Goal: Transaction & Acquisition: Book appointment/travel/reservation

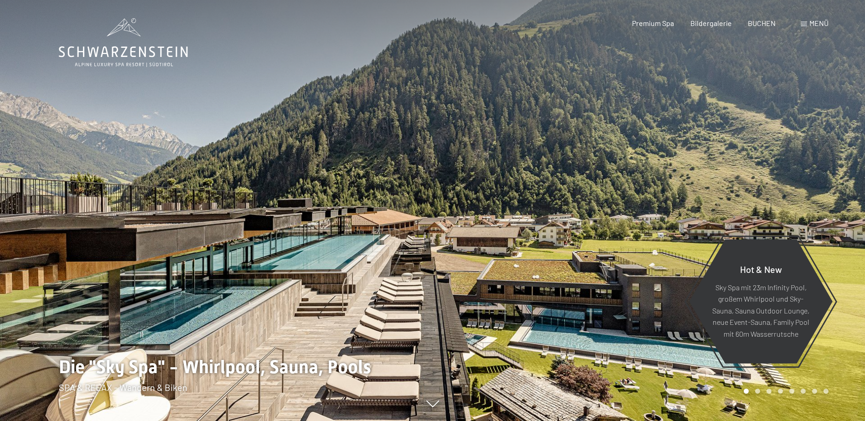
click at [803, 26] on span at bounding box center [804, 24] width 6 height 5
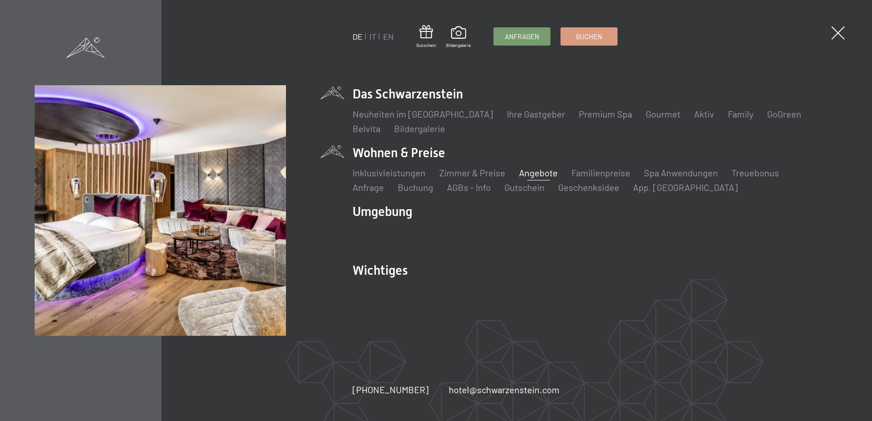
click at [532, 172] on link "Angebote" at bounding box center [538, 172] width 39 height 11
click at [531, 173] on link "Angebote" at bounding box center [538, 172] width 39 height 11
click at [538, 172] on link "Angebote" at bounding box center [538, 172] width 39 height 11
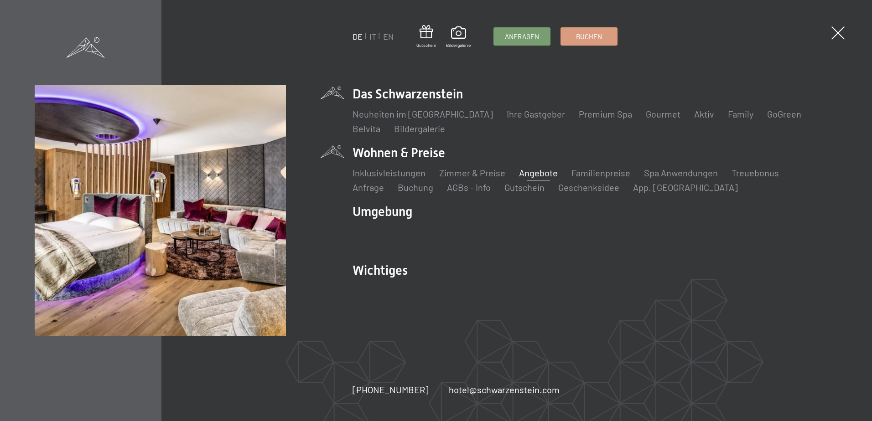
click at [537, 171] on link "Angebote" at bounding box center [538, 172] width 39 height 11
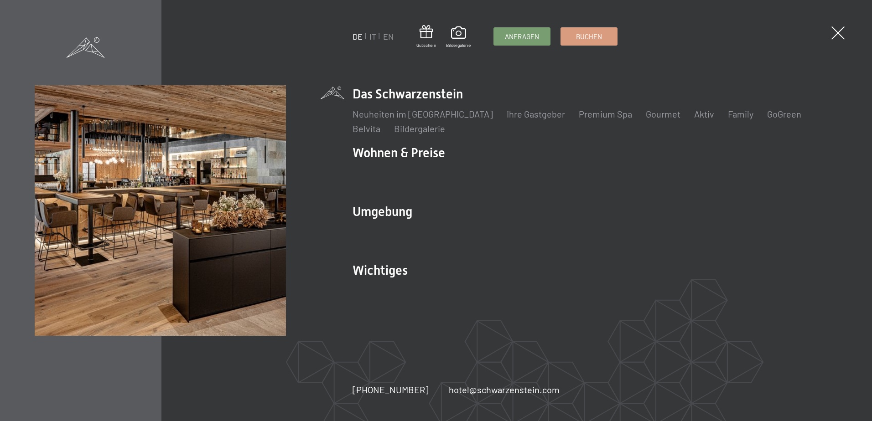
click at [833, 26] on div "DE IT EN Gutschein Bildergalerie Anfragen Buchen DE IT EN Das Schwarzenstein Ne…" at bounding box center [436, 210] width 872 height 421
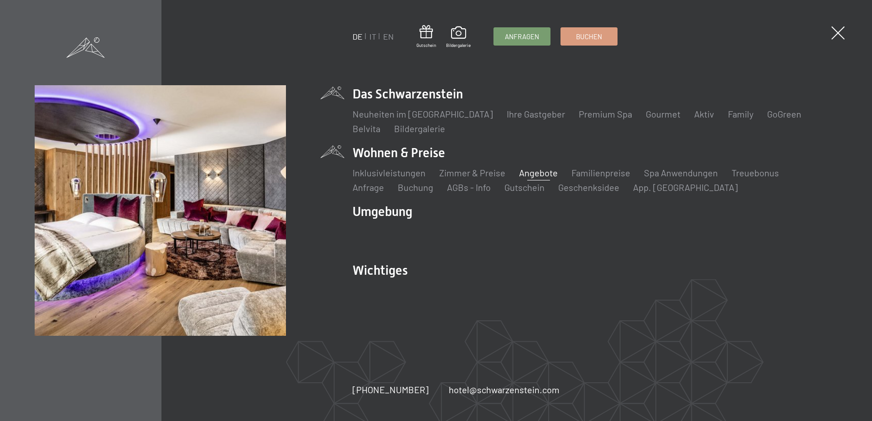
click at [531, 171] on link "Angebote" at bounding box center [538, 172] width 39 height 11
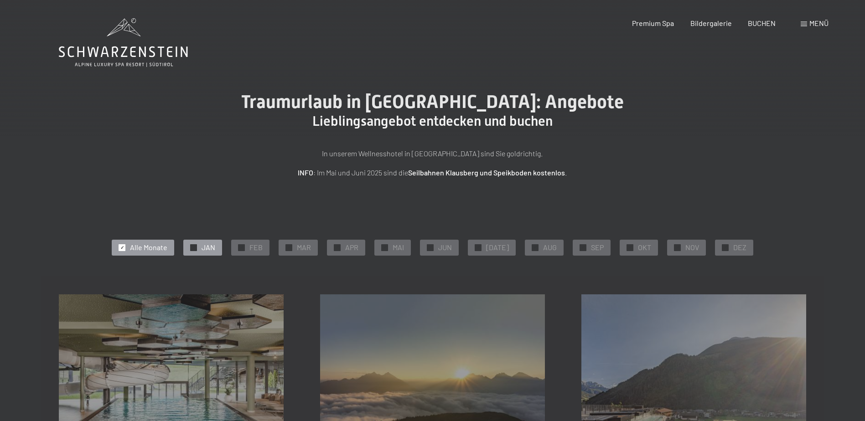
click at [202, 243] on div "✓ JAN" at bounding box center [202, 248] width 39 height 16
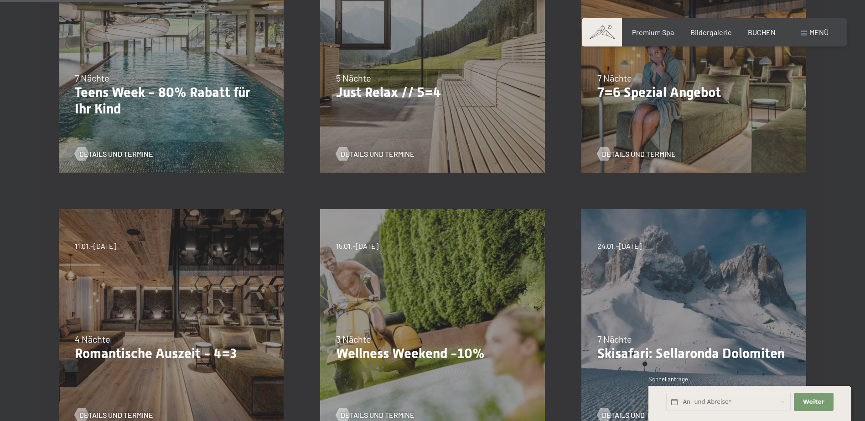
scroll to position [410, 0]
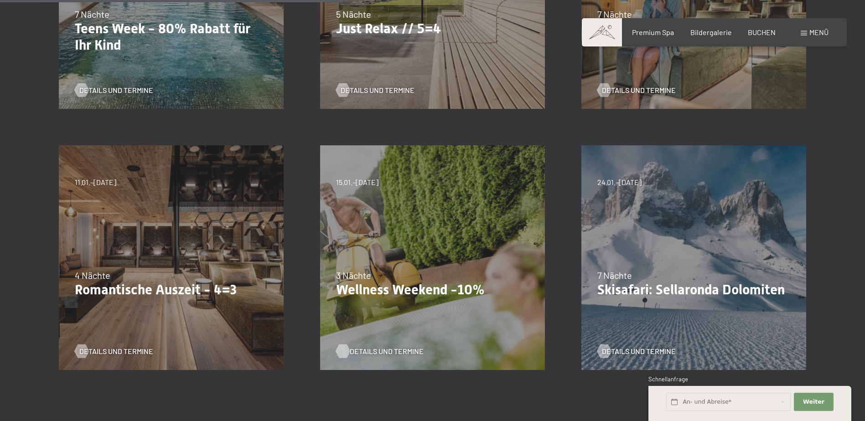
click at [370, 352] on span "Details und Termine" at bounding box center [387, 352] width 74 height 10
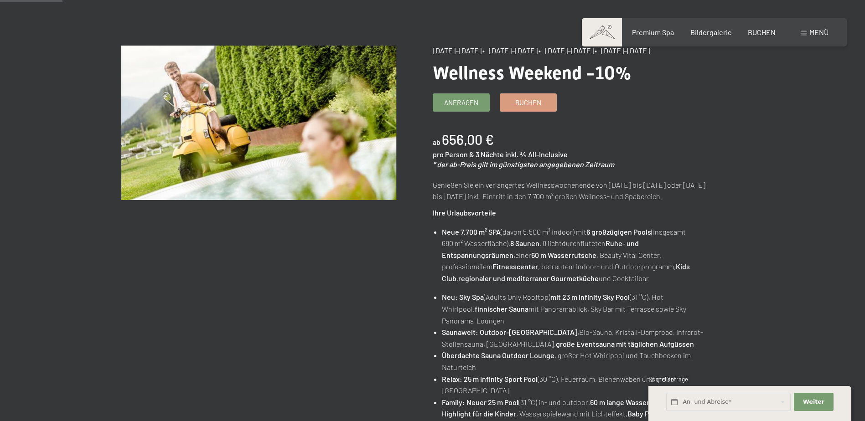
scroll to position [46, 0]
